Goal: Check status: Check status

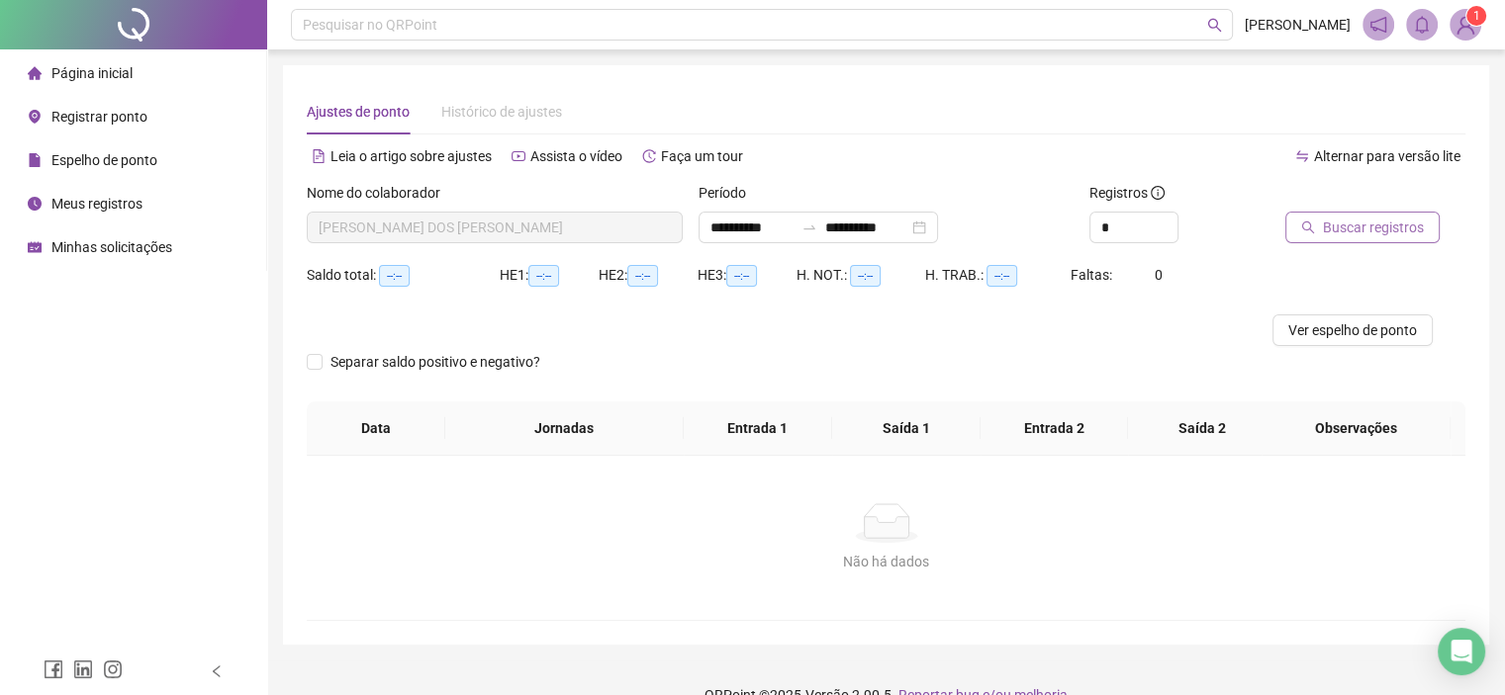
type input "**********"
click at [1344, 222] on span "Buscar registros" at bounding box center [1373, 228] width 101 height 22
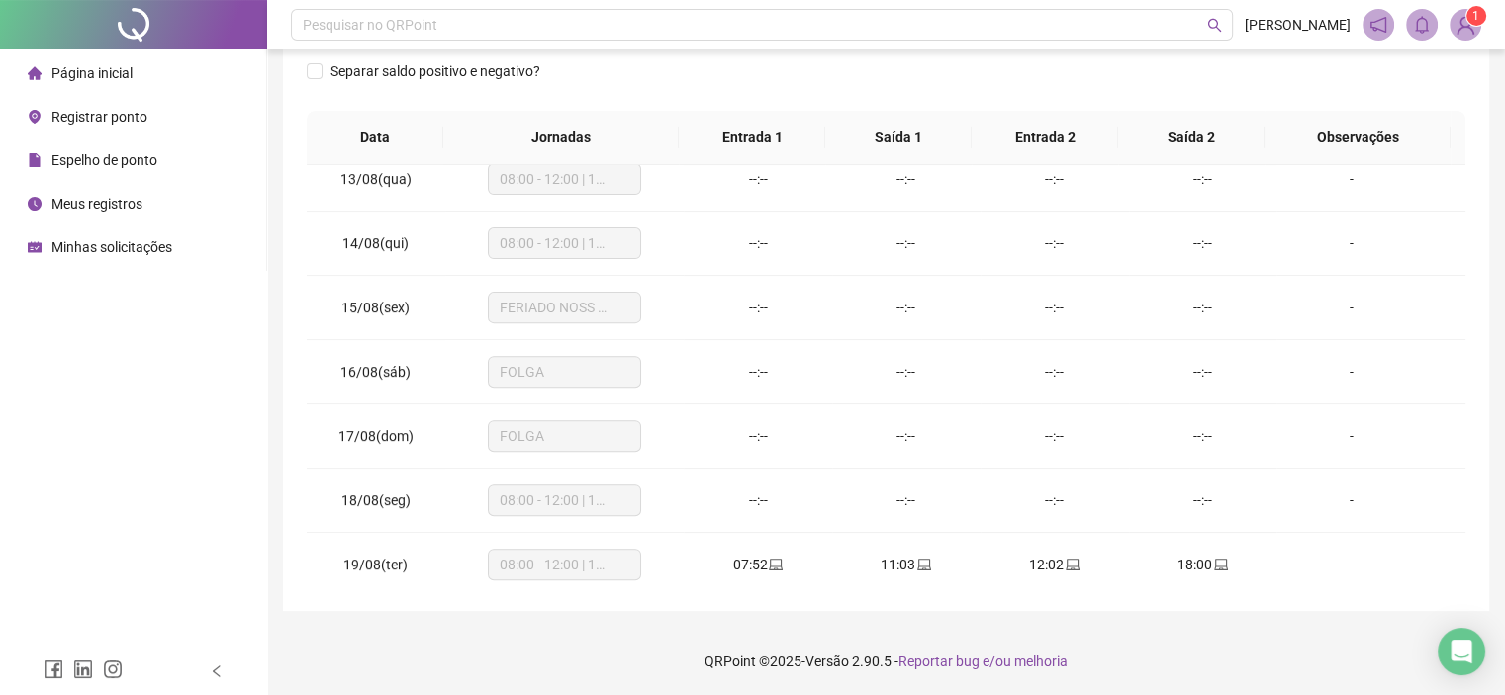
scroll to position [795, 0]
click at [90, 245] on span "Minhas solicitações" at bounding box center [111, 247] width 121 height 16
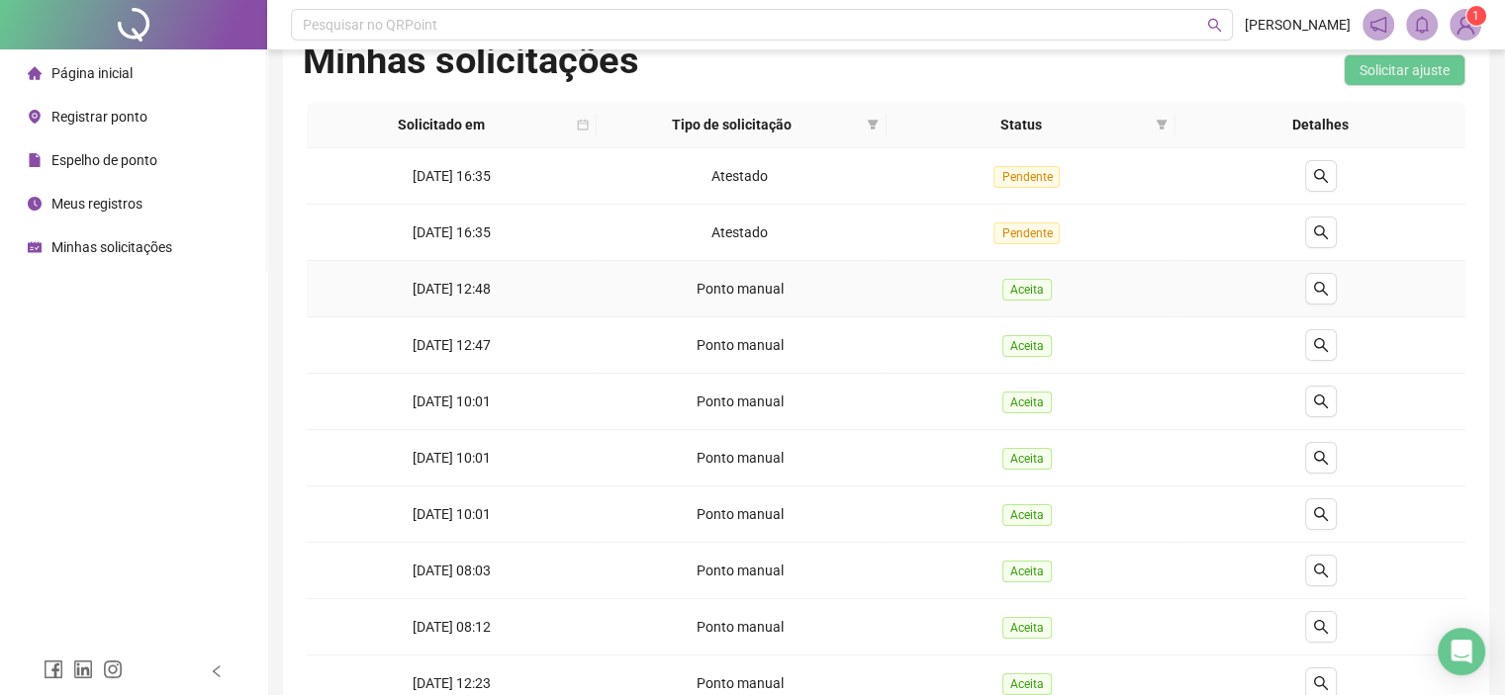
scroll to position [99, 0]
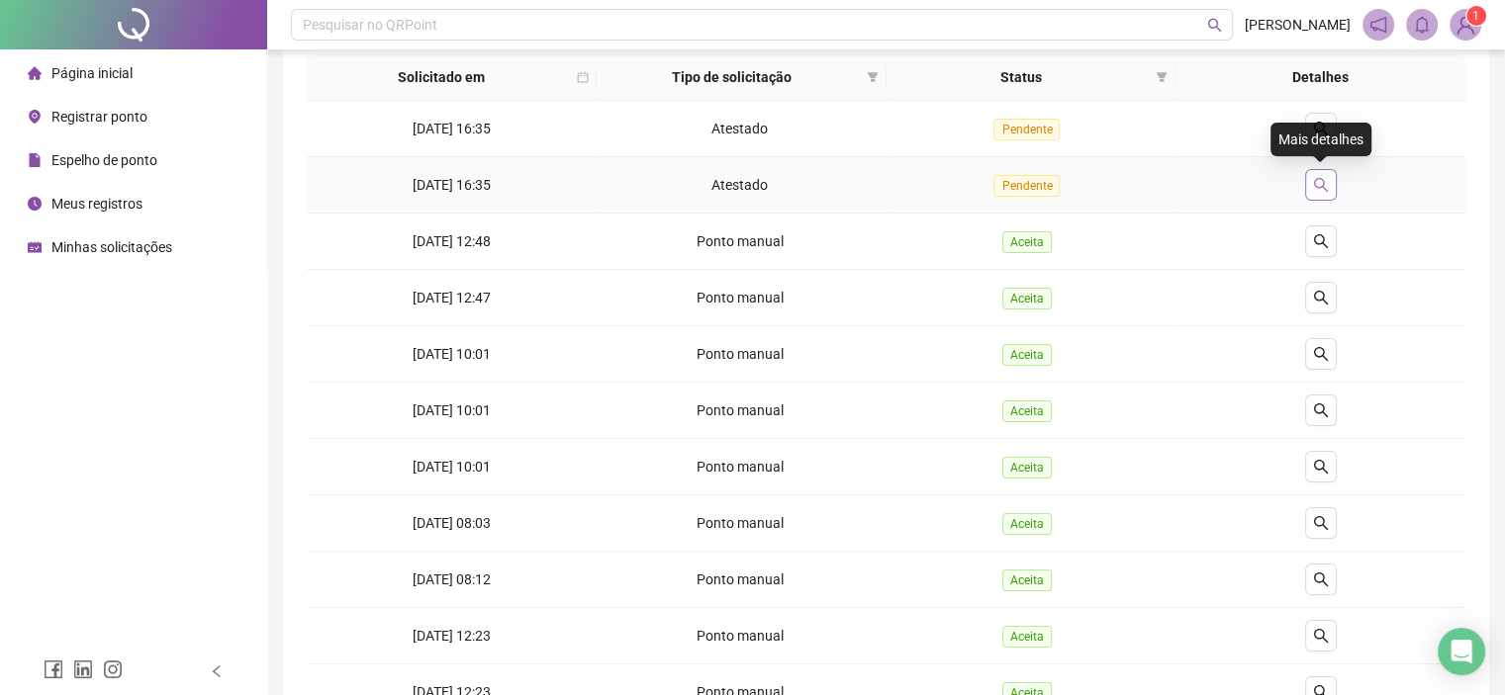
click at [1316, 187] on icon "search" at bounding box center [1320, 185] width 14 height 14
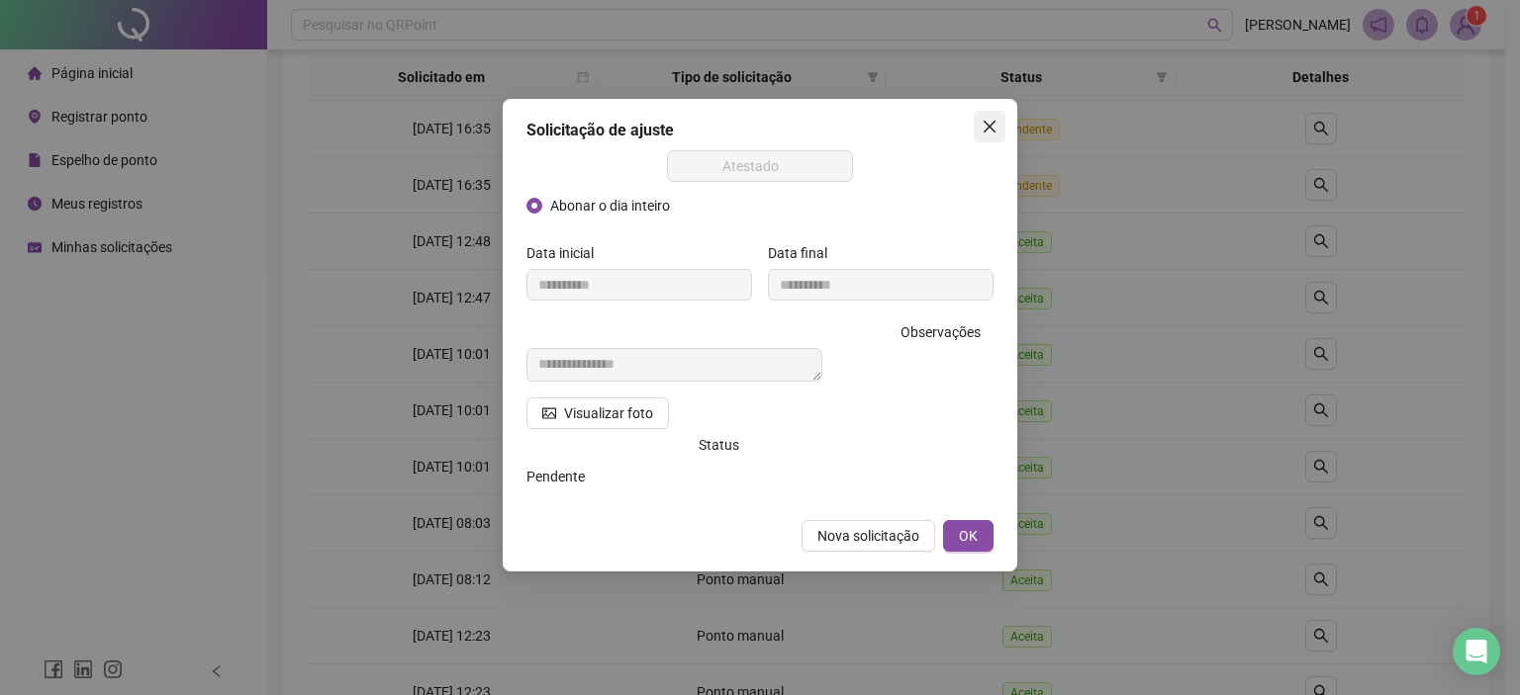
click at [978, 122] on span "Close" at bounding box center [989, 127] width 32 height 16
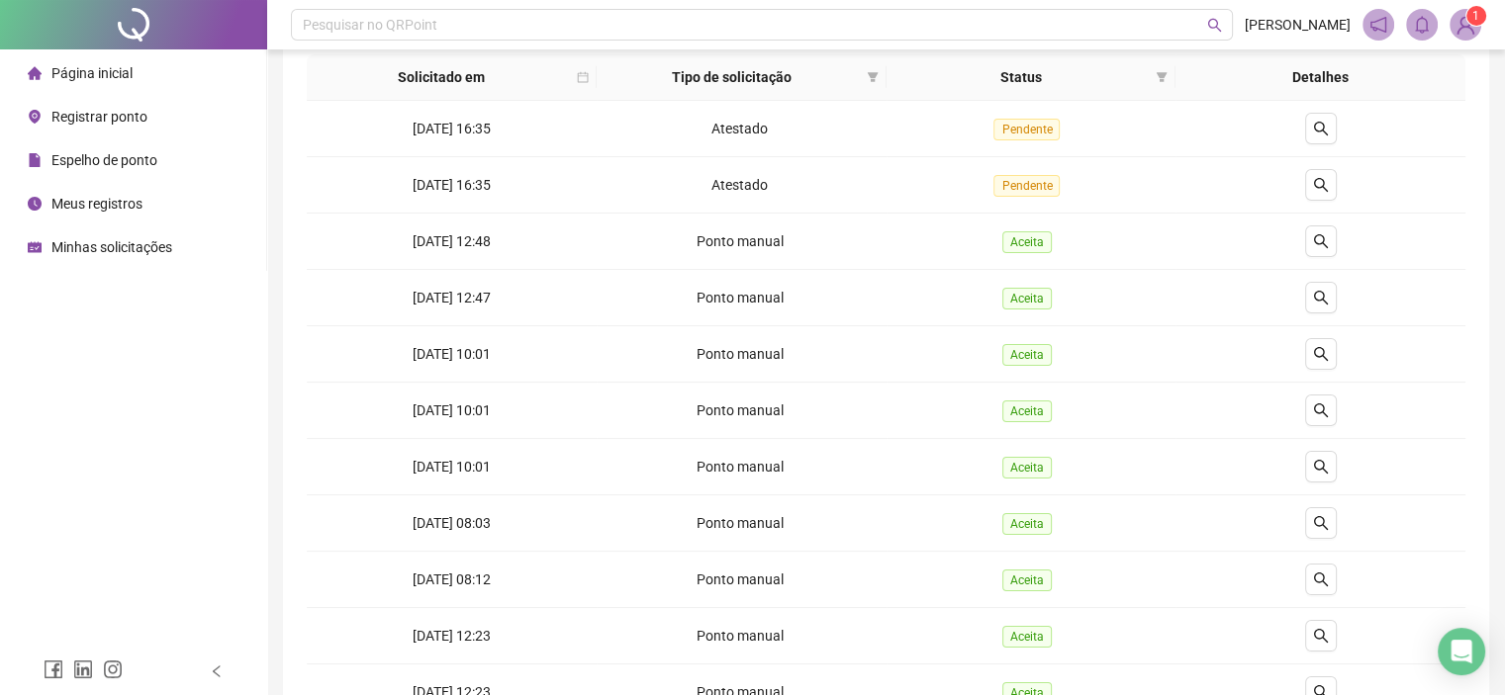
click at [50, 79] on div "Página inicial" at bounding box center [80, 73] width 105 height 40
